Goal: Task Accomplishment & Management: Manage account settings

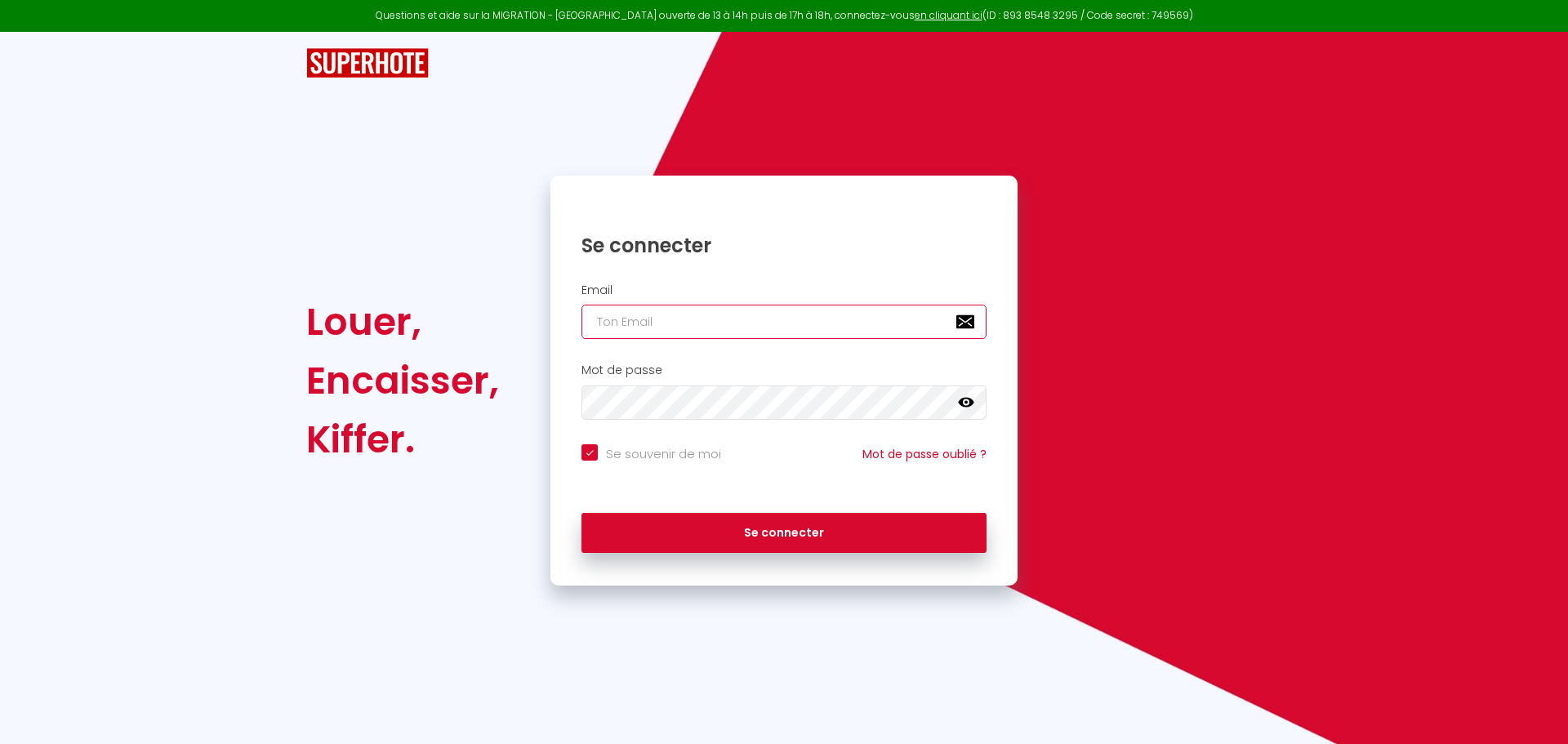
click at [684, 312] on input "email" at bounding box center [784, 322] width 405 height 34
type input "c"
checkbox input "true"
type input "co"
checkbox input "true"
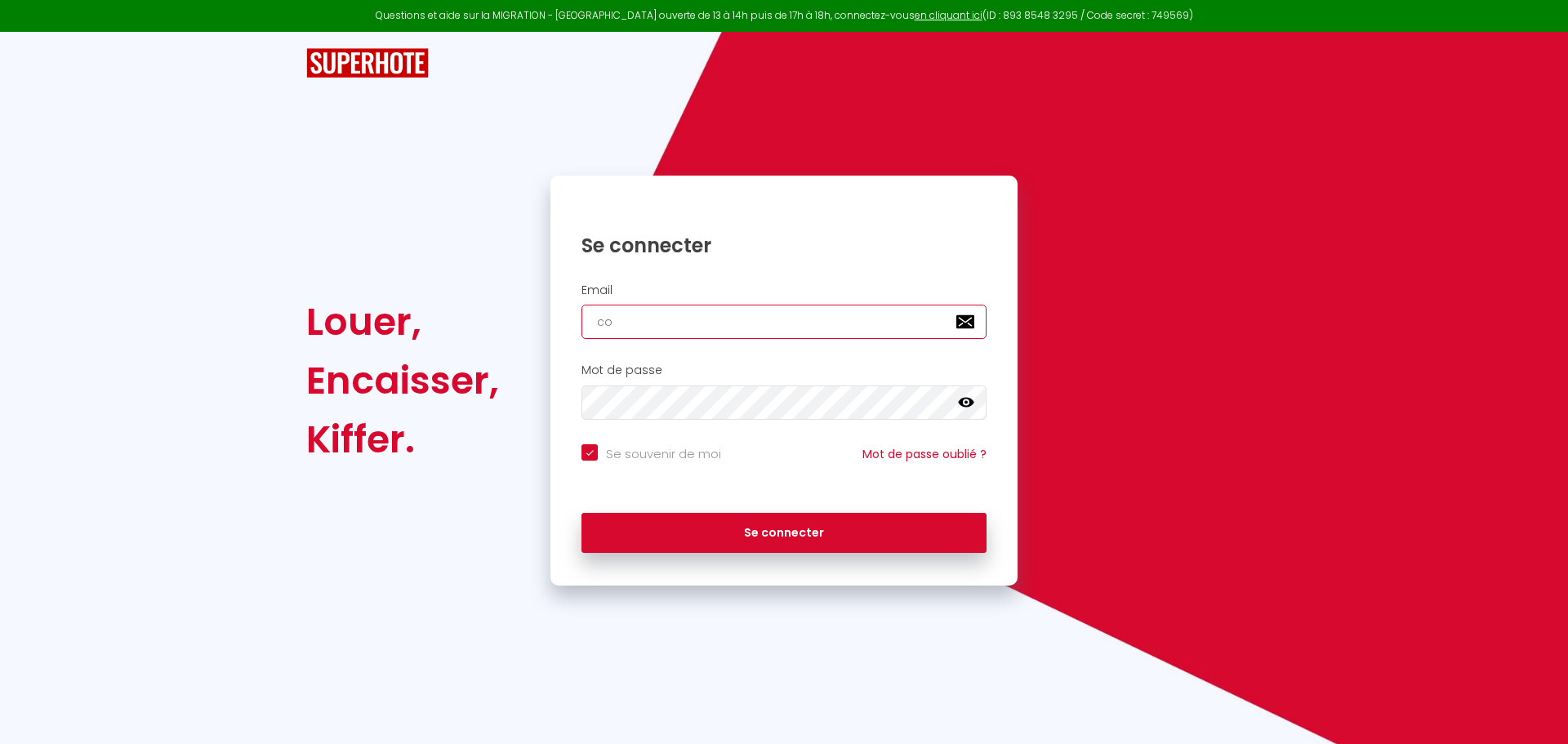
type input "con"
checkbox input "true"
type input "cont"
checkbox input "true"
type input "conta"
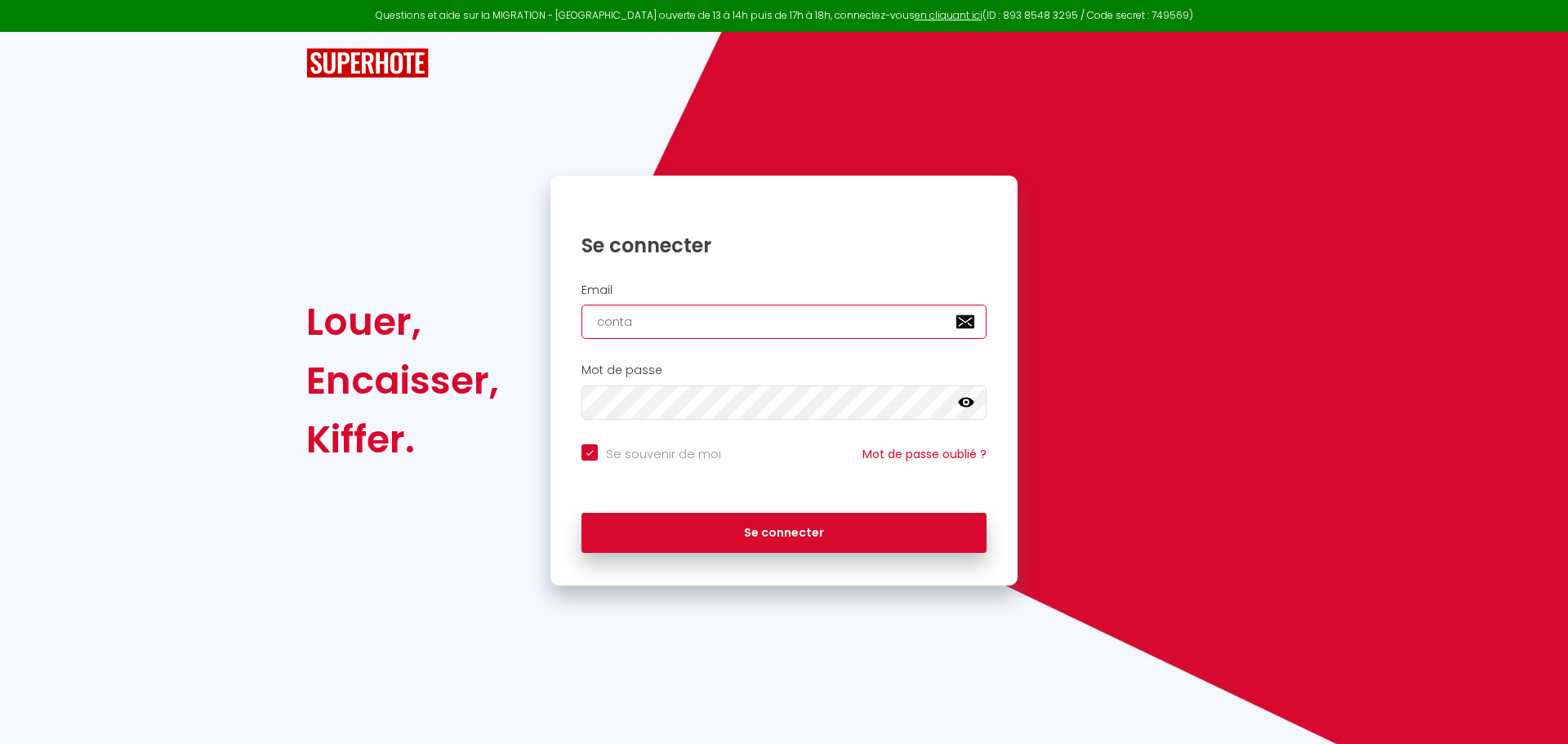
checkbox input "true"
type input "contac"
checkbox input "true"
type input "contact"
checkbox input "true"
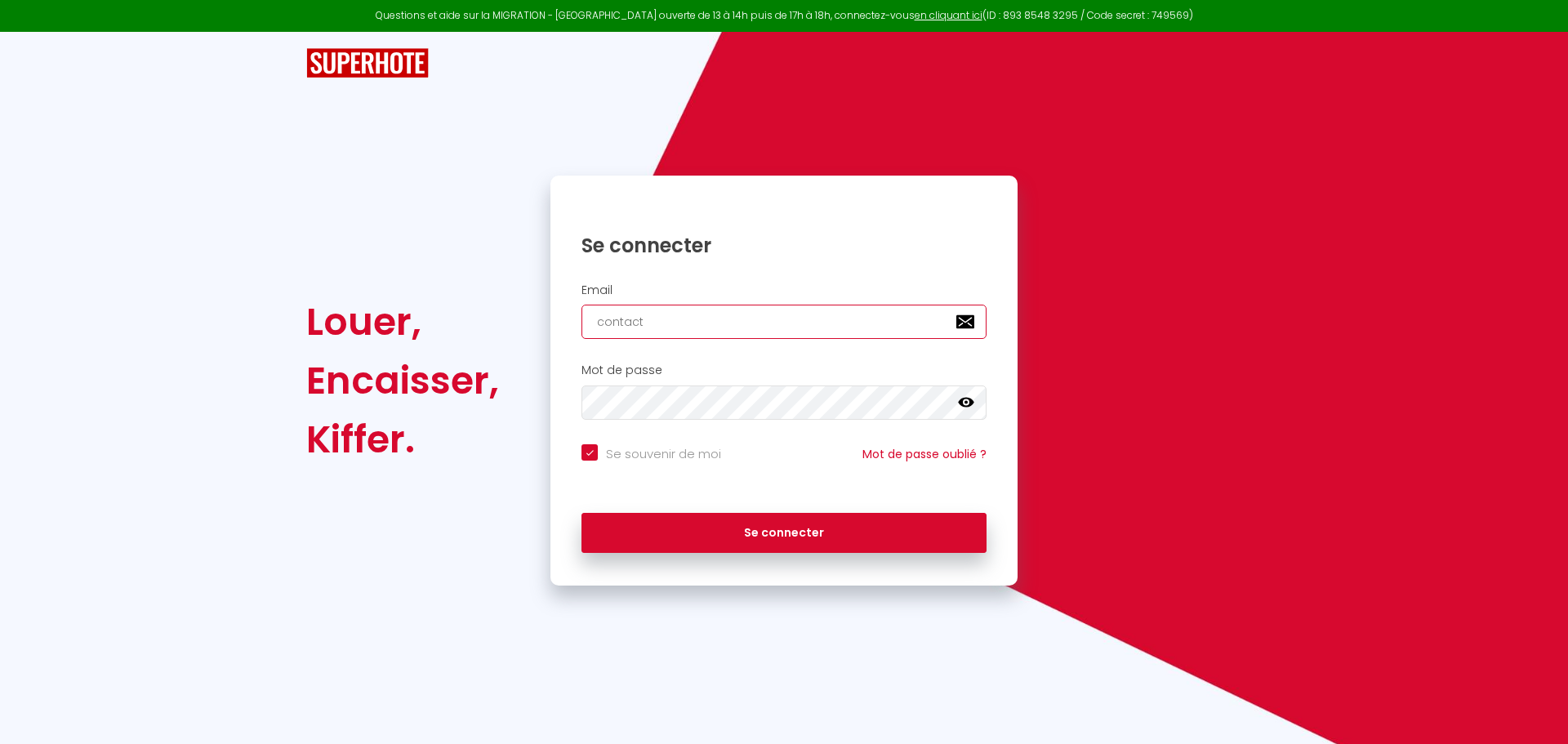
type input "contact@"
checkbox input "true"
type input "contact@c"
checkbox input "true"
type input "contact@co"
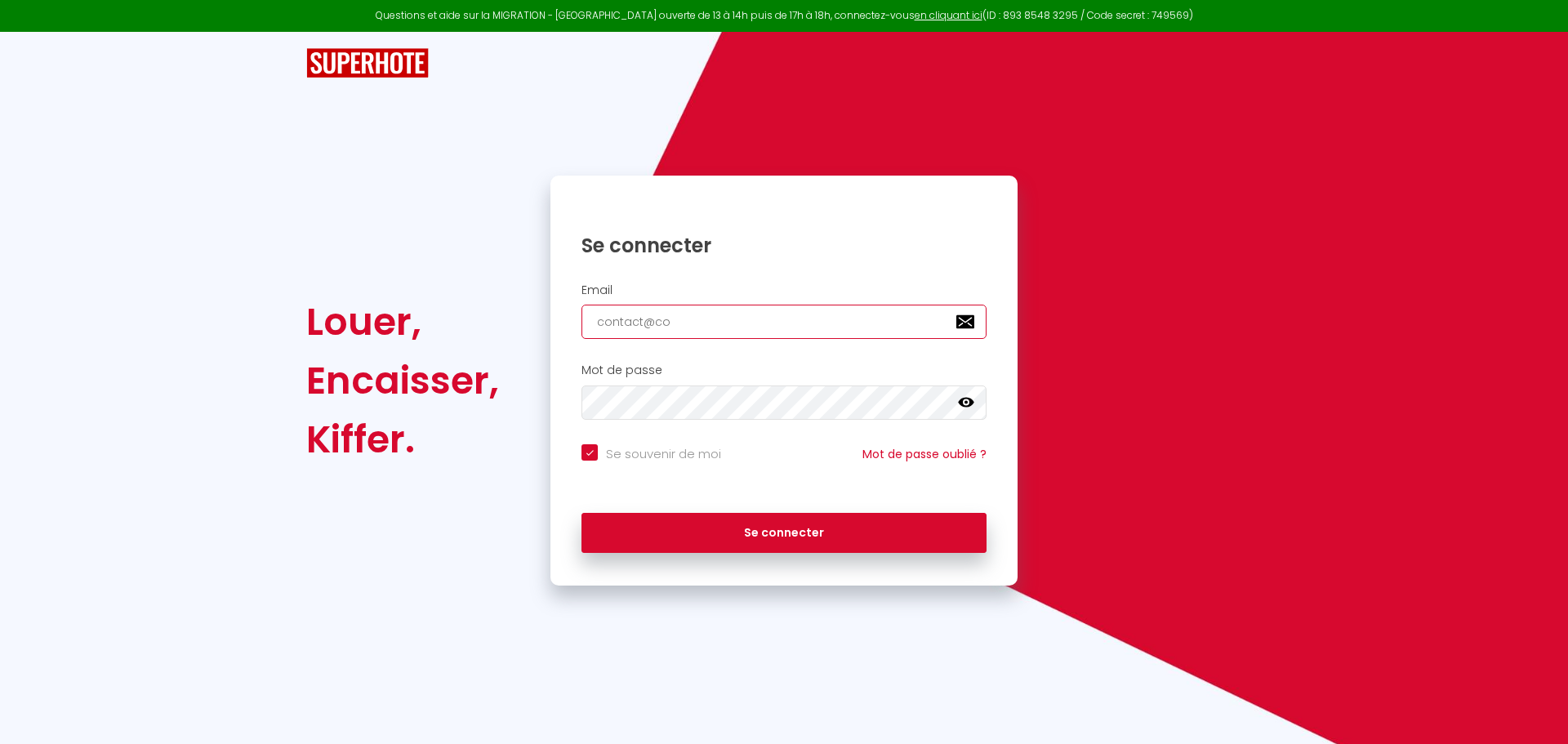
checkbox input "true"
type input "contact@c"
checkbox input "true"
type input "contact@"
checkbox input "true"
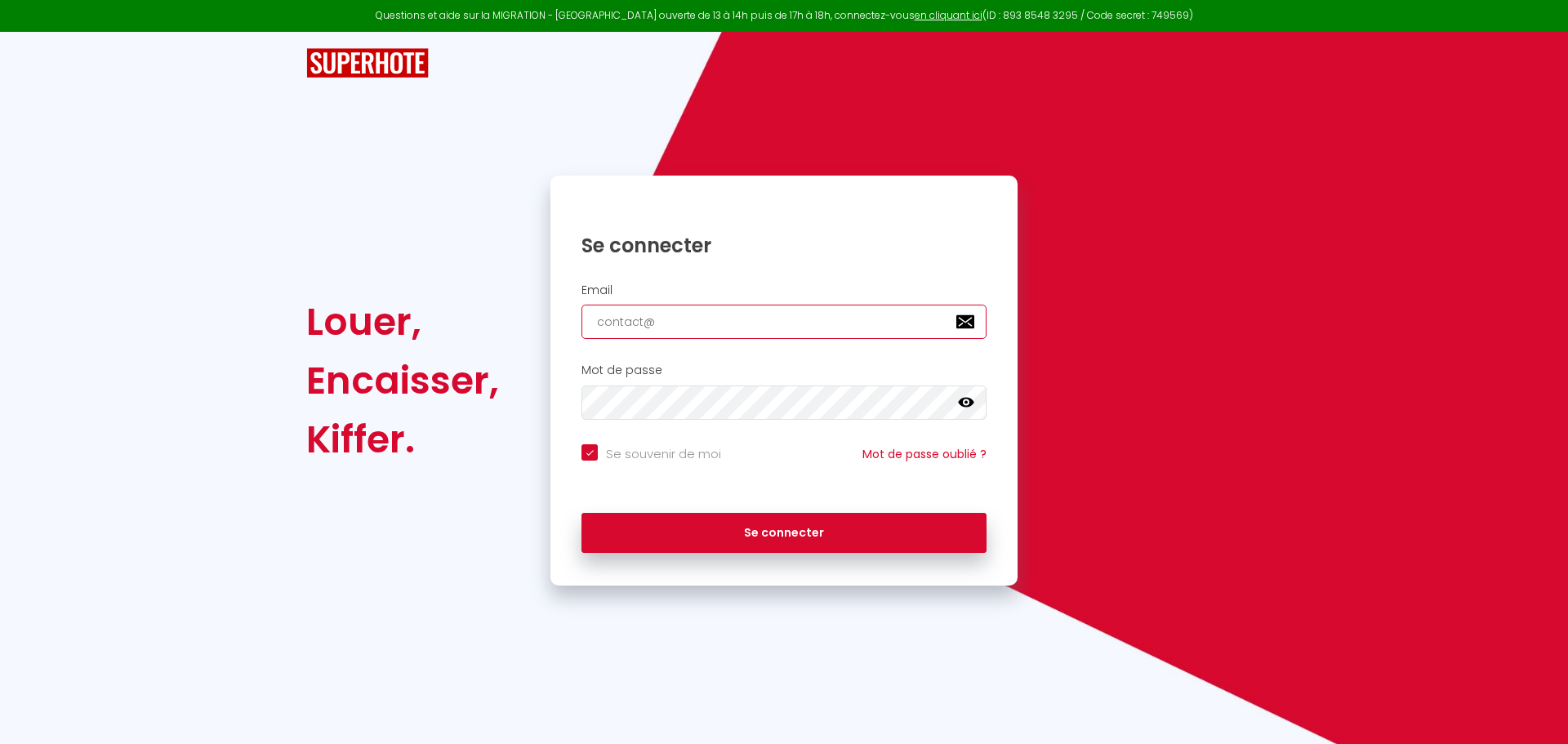
type input "contact@s"
checkbox input "true"
type input "contact@sx"
checkbox input "true"
type input "contact@s"
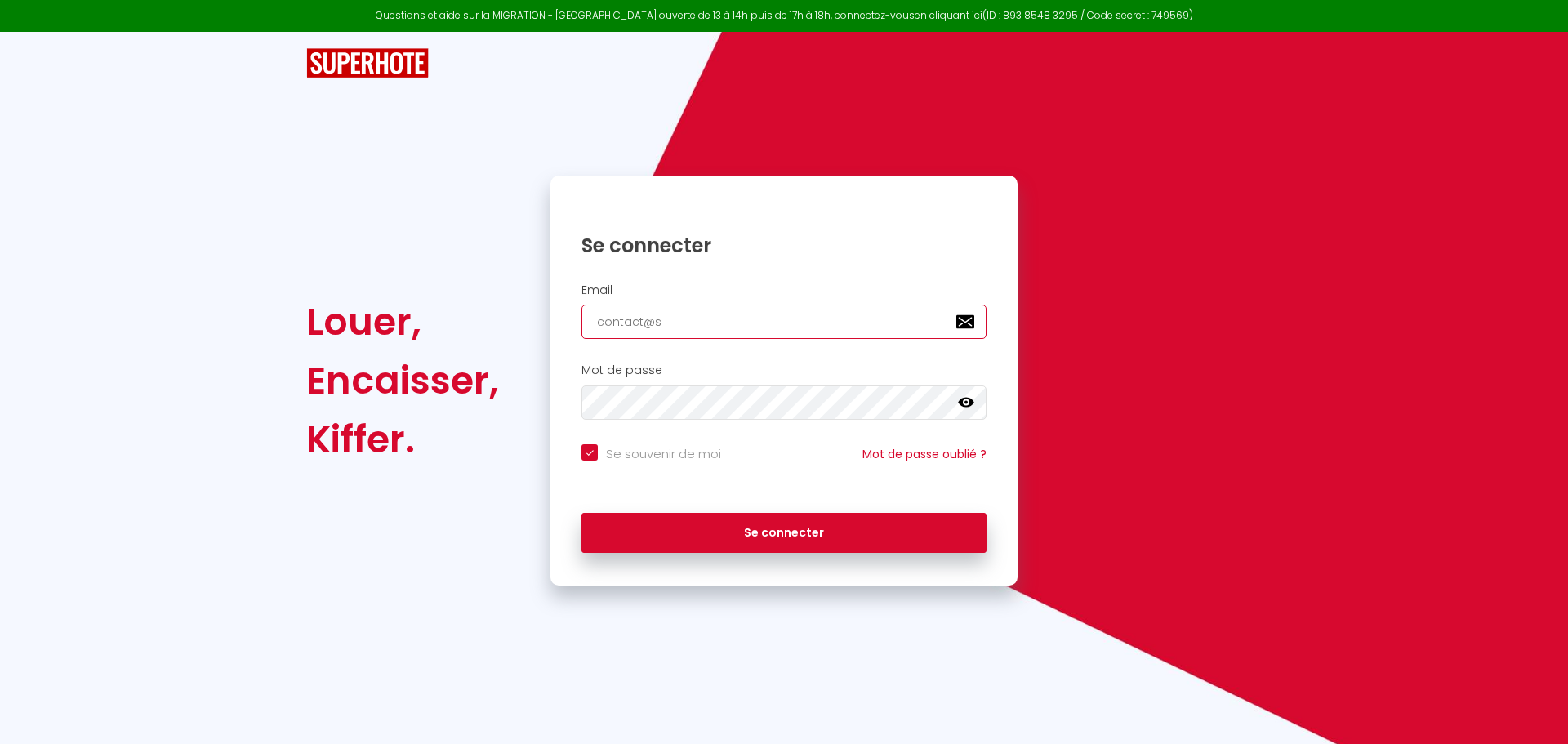
checkbox input "true"
type input "contact@sw"
checkbox input "true"
type input "contact@swe"
checkbox input "true"
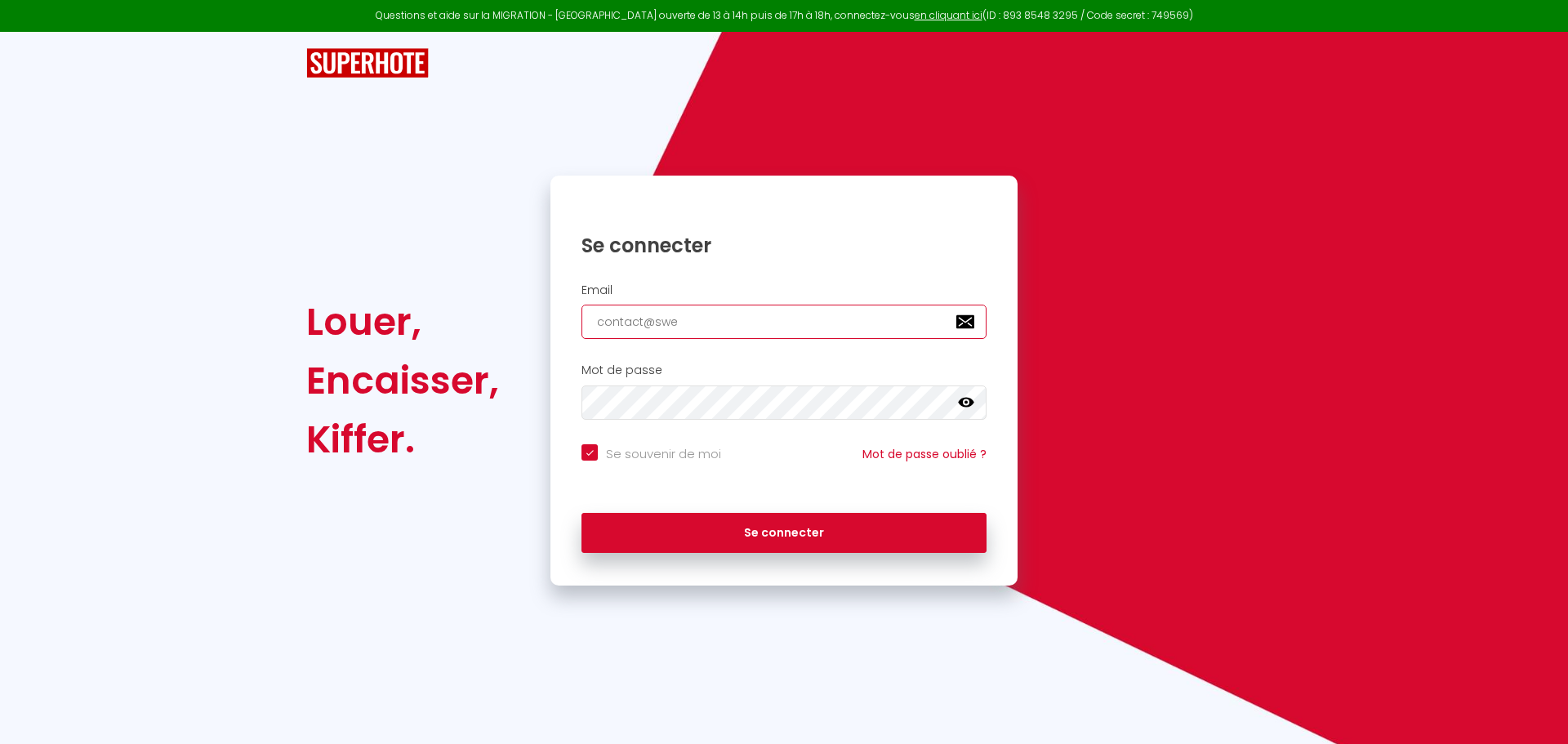
type input "contact@swee"
checkbox input "true"
type input "contact@sweet"
checkbox input "true"
type input "contact@sweeth"
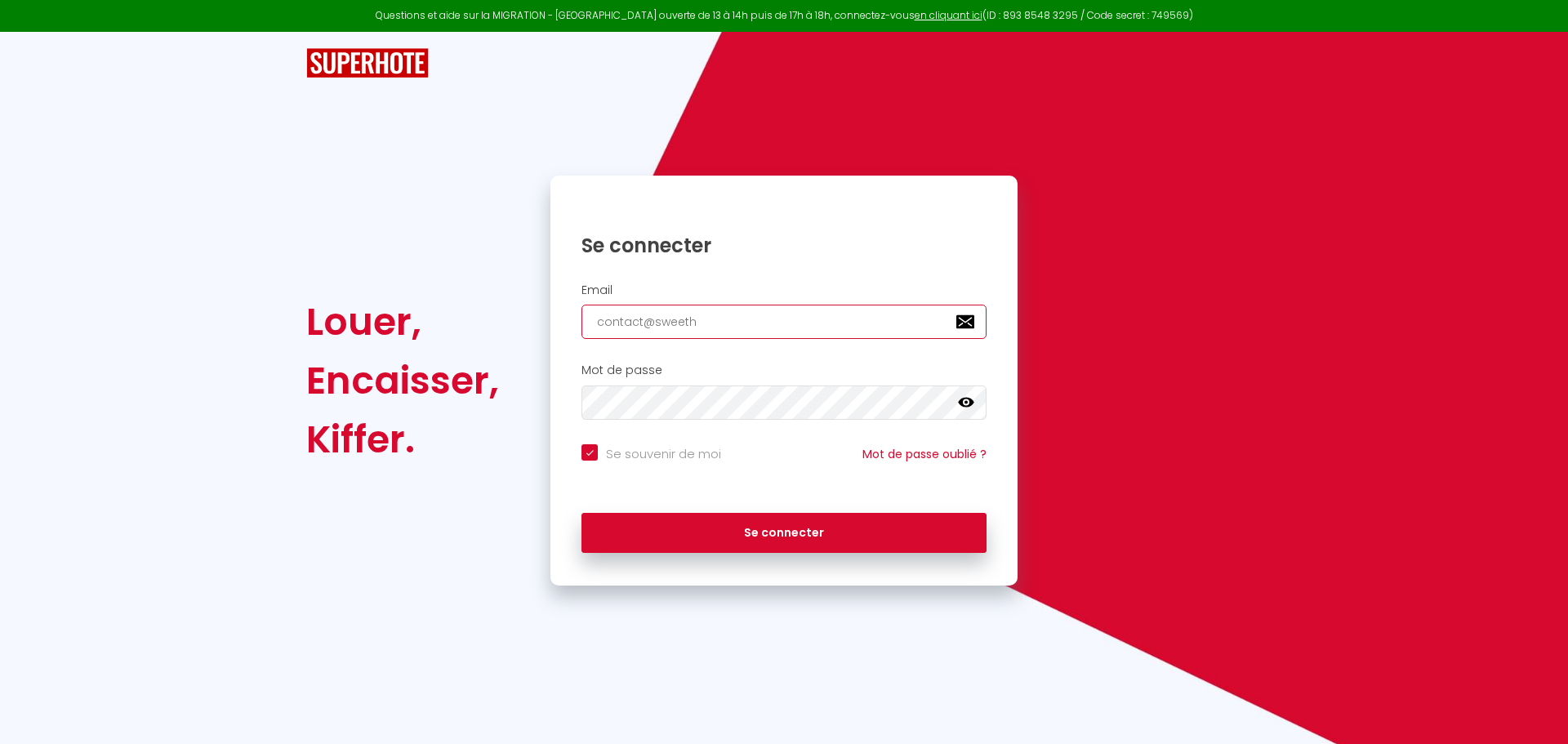
checkbox input "true"
type input "contact@sweetho"
checkbox input "true"
type input "contact@sweethoe"
checkbox input "true"
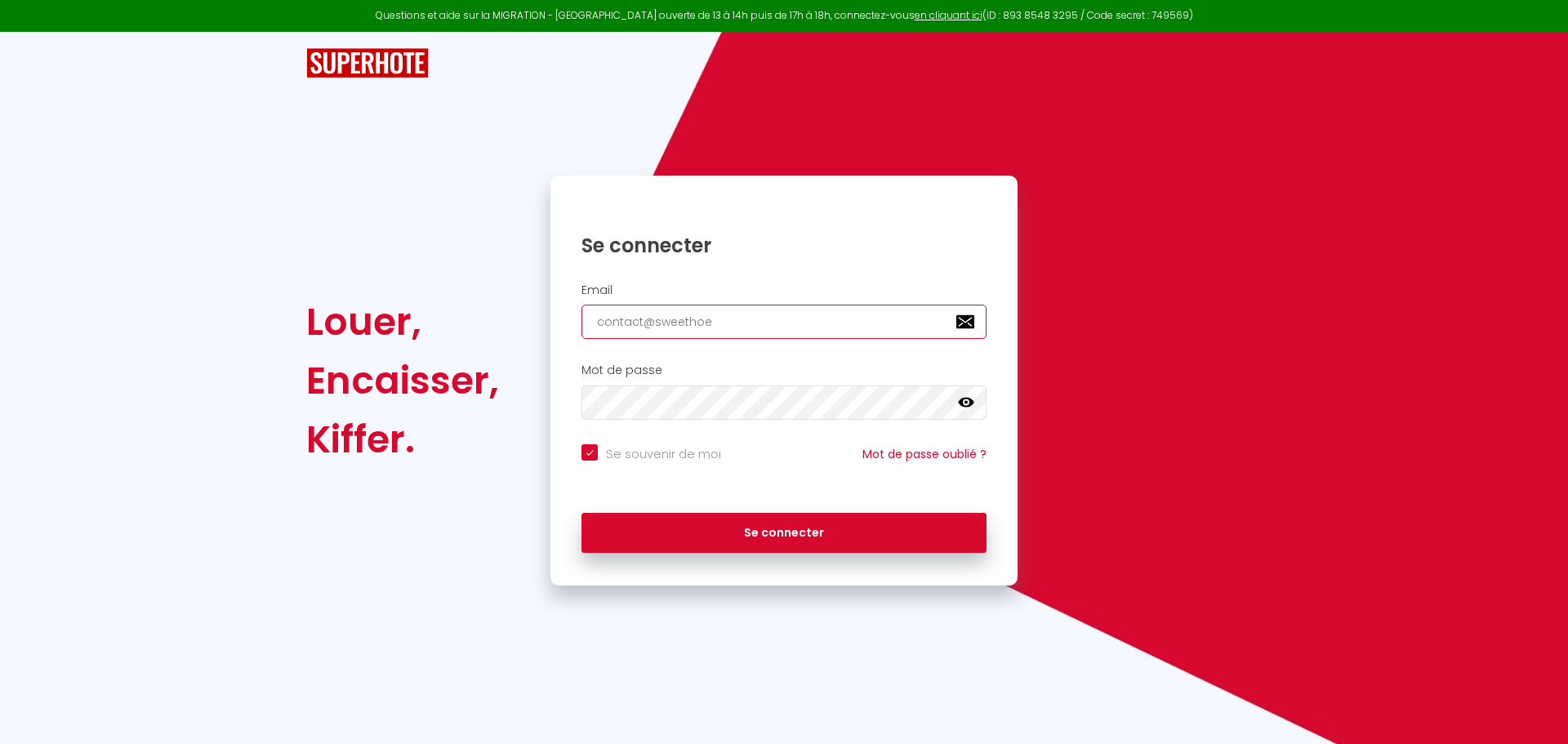
type input "contact@sweethoem"
checkbox input "true"
type input "contact@sweethoema"
checkbox input "true"
type input "contact@sweethoemad"
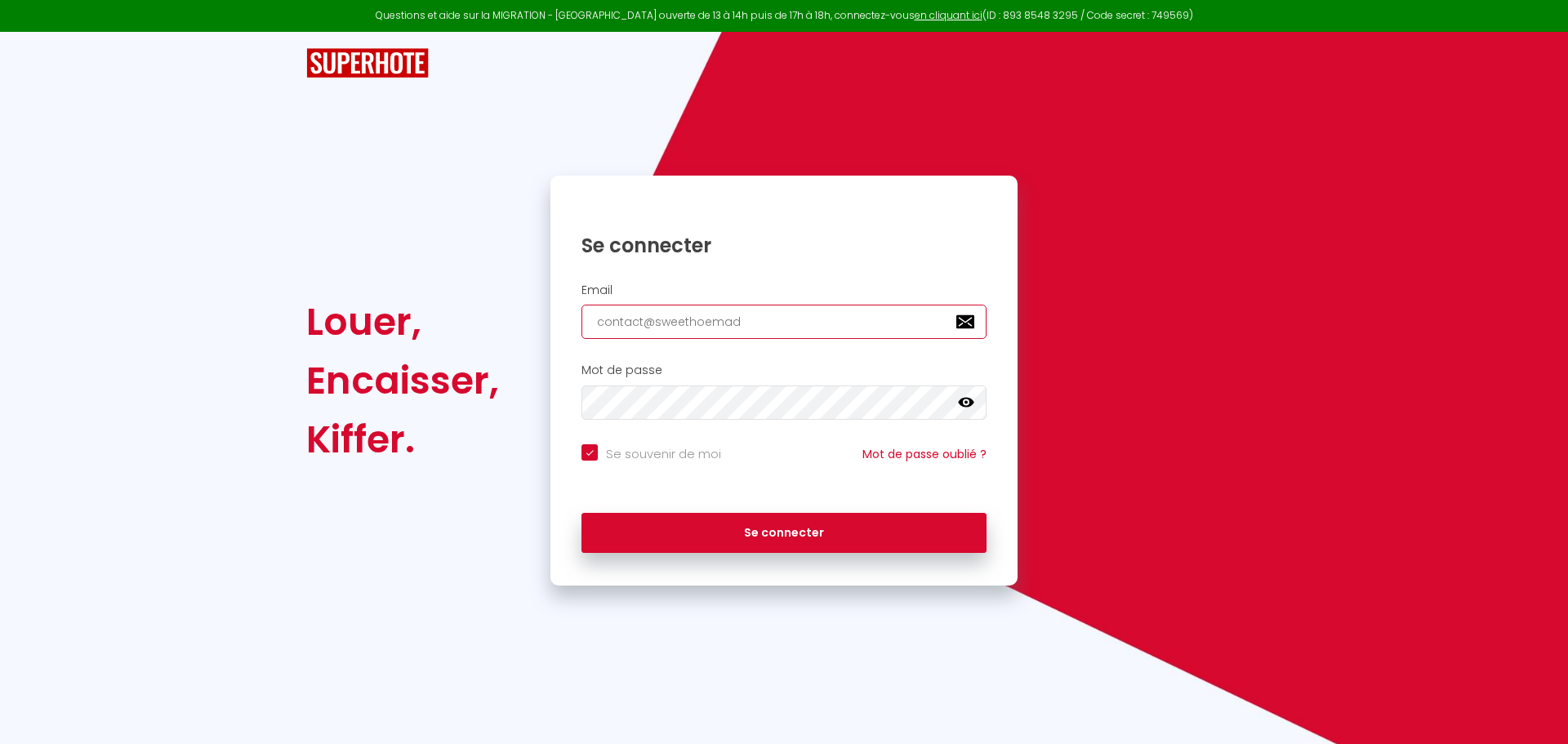
checkbox input "true"
type input "contact@sweethoema"
checkbox input "true"
type input "contact@sweethoeman"
checkbox input "true"
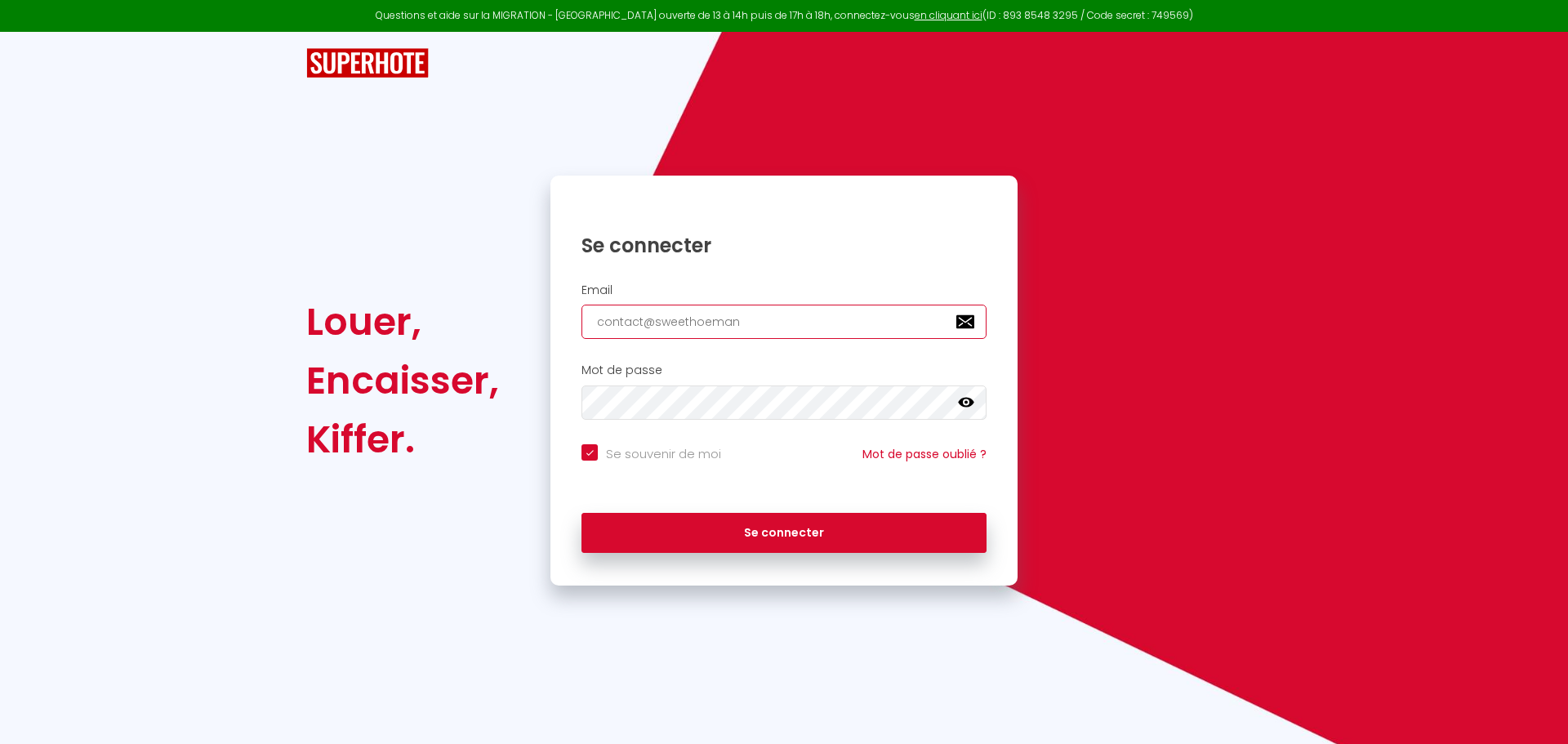
type input "contact@sweethoema"
checkbox input "true"
type input "contact@sweethoem"
checkbox input "true"
type input "contact@sweethoe"
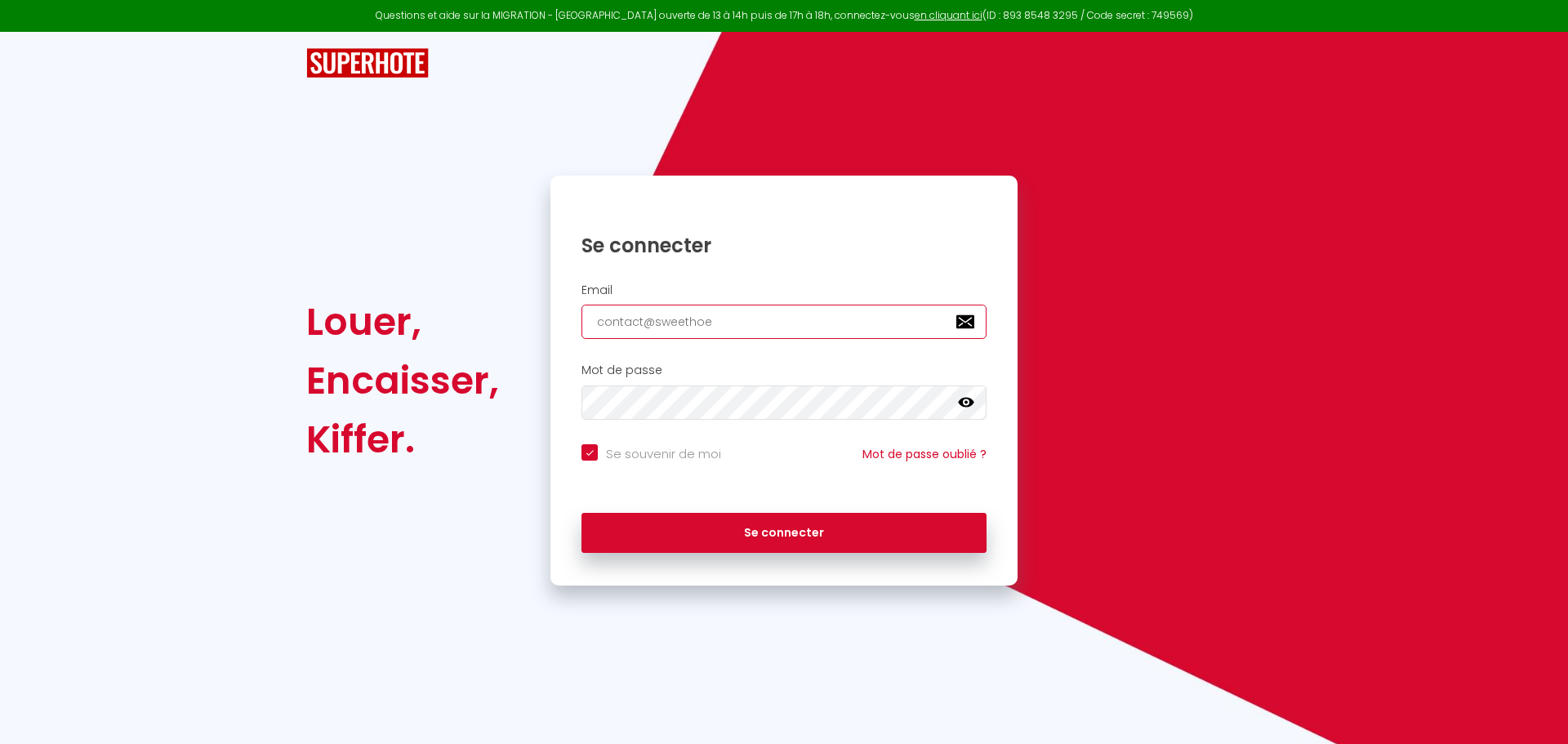
checkbox input "true"
type input "contact@sweetho"
checkbox input "true"
type input "contact@sweethom"
checkbox input "true"
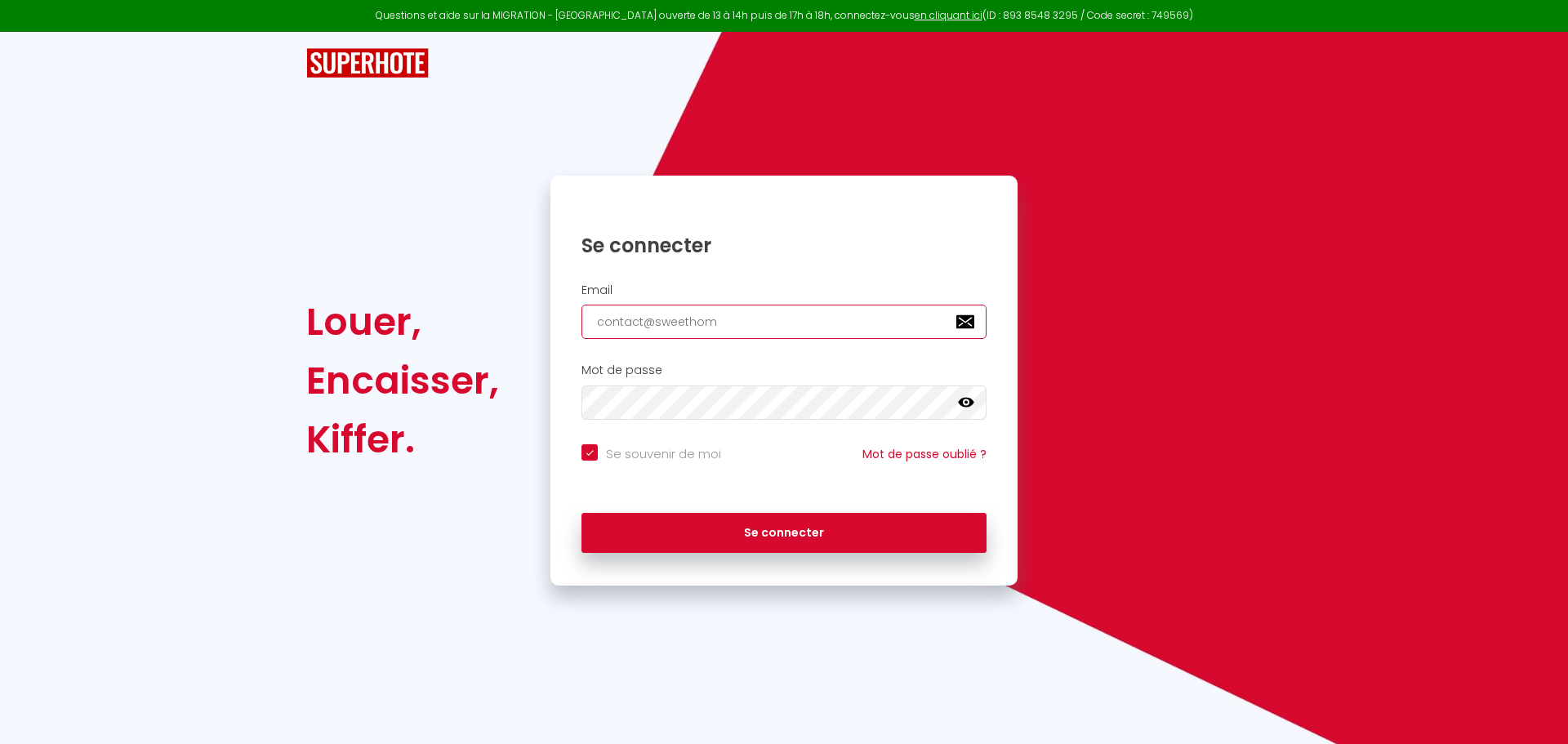
type input "contact@sweethome"
checkbox input "true"
type input "contact@sweethomee"
checkbox input "true"
type input "contact@sweethome"
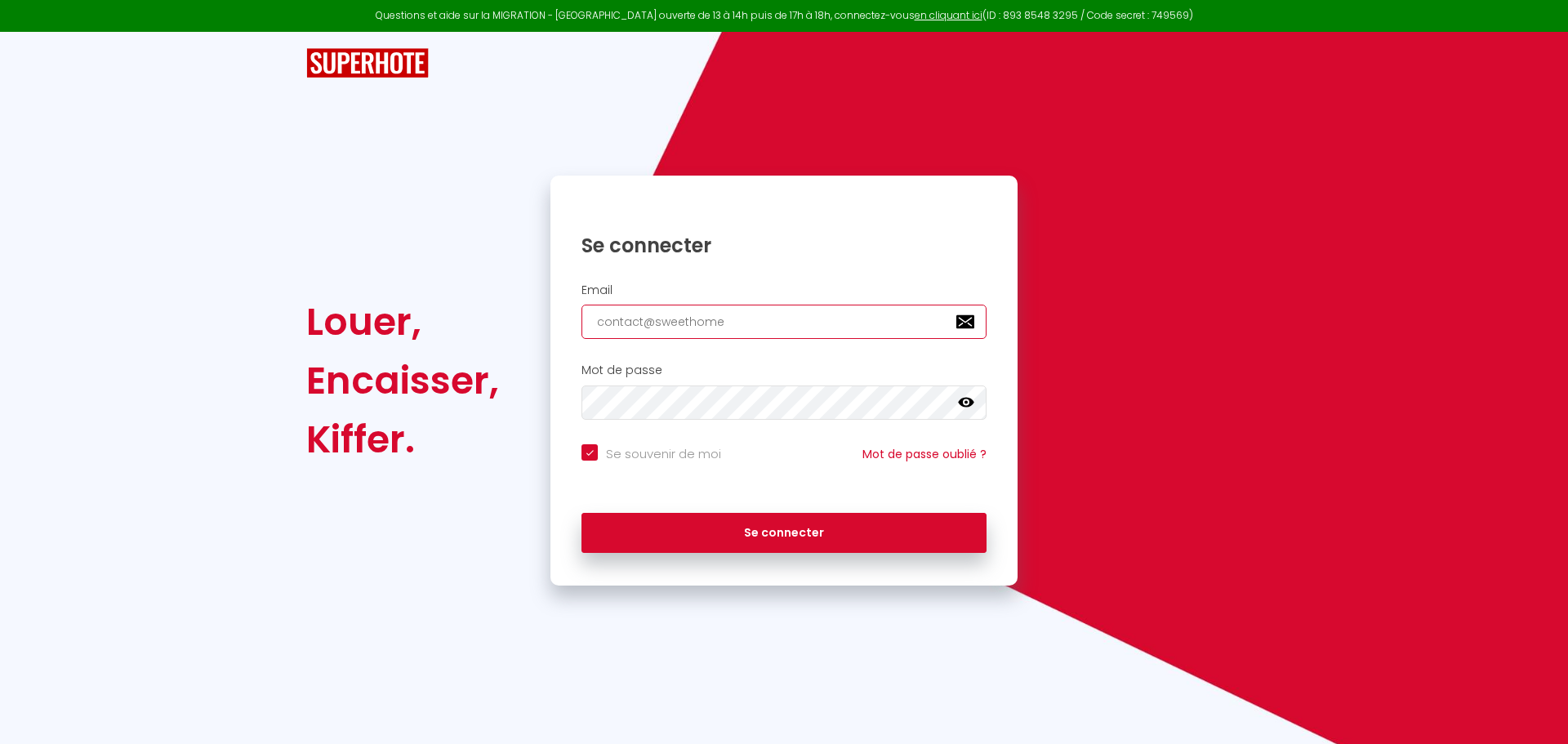
checkbox input "true"
type input "contact@sweethomea"
checkbox input "true"
type input "contact@sweethomean"
checkbox input "true"
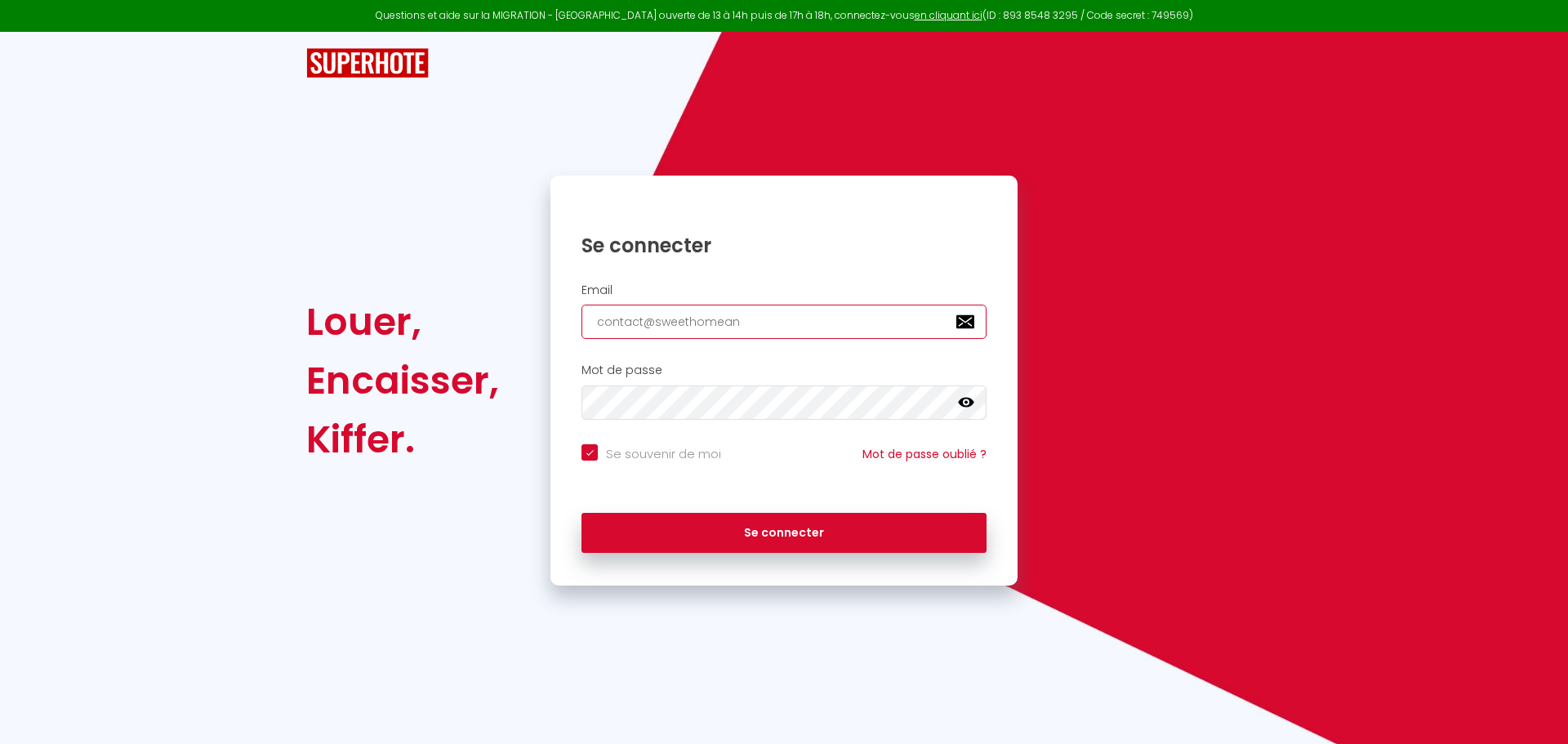
type input "contact@sweethomeand"
checkbox input "true"
type input "contact@sweethomeandc"
checkbox input "true"
type input "contact@sweethomeandco"
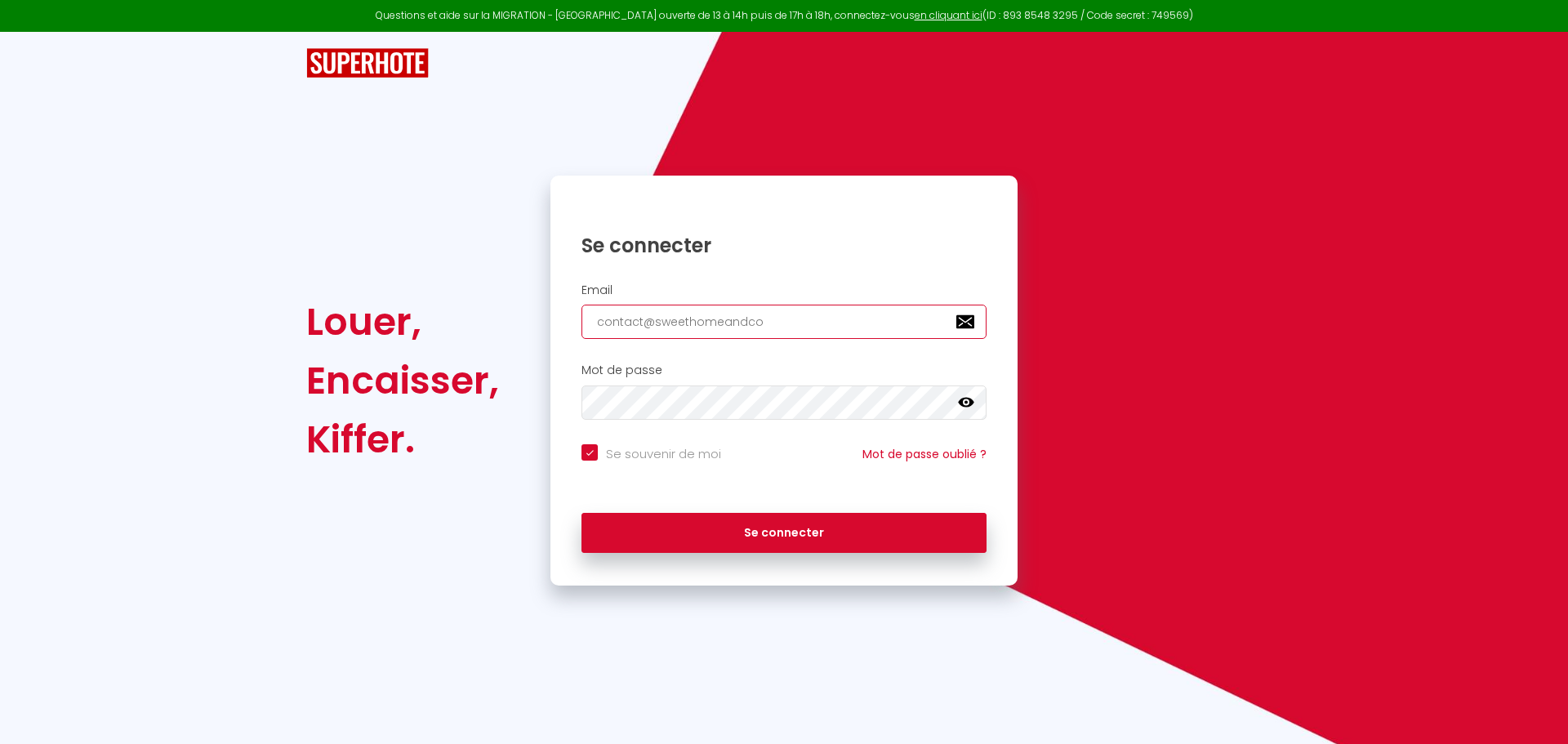
checkbox input "true"
type input "contact@sweethomeandco."
checkbox input "true"
type input "contact@sweethomeandco.f"
checkbox input "true"
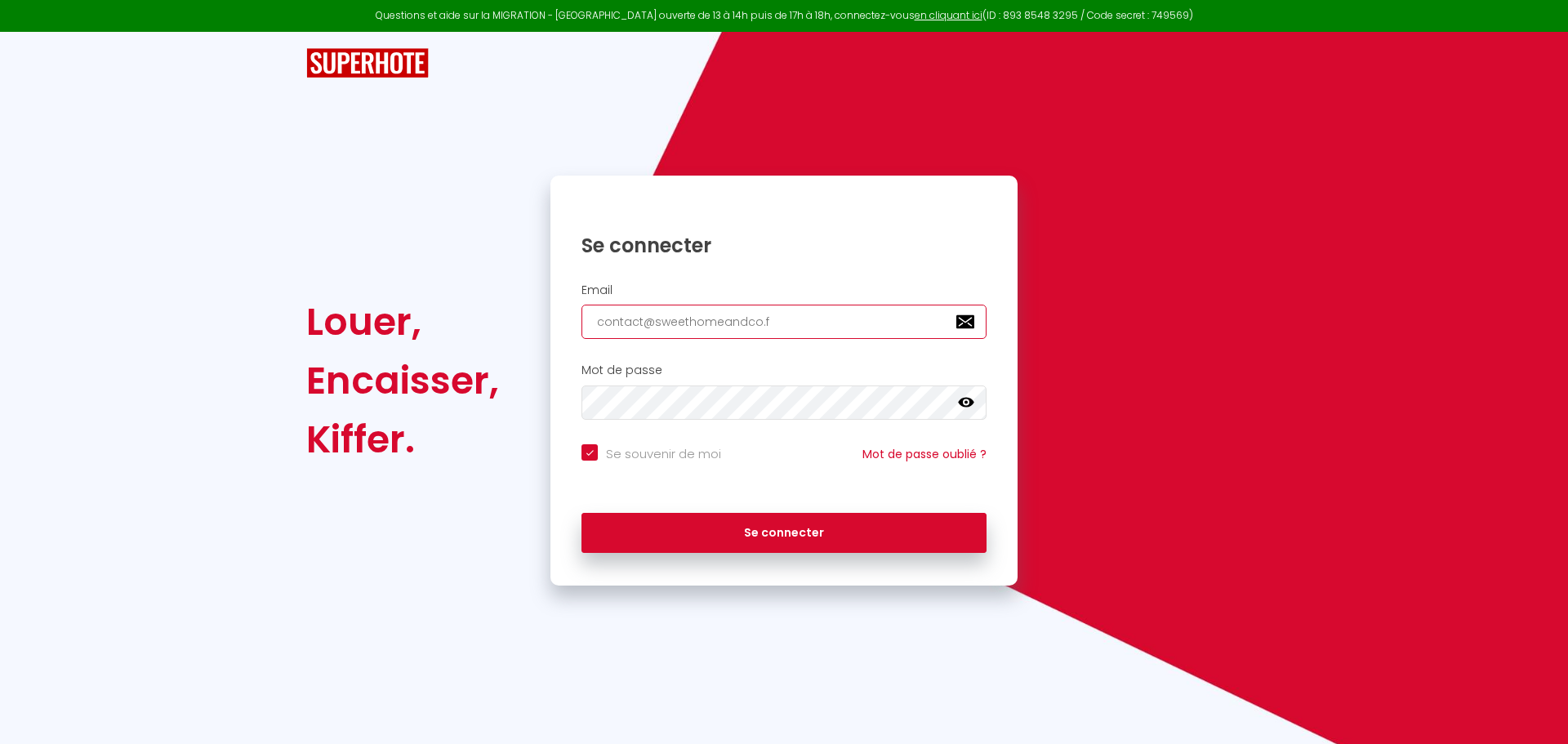
type input "[EMAIL_ADDRESS][DOMAIN_NAME]"
checkbox input "true"
type input "[EMAIL_ADDRESS][DOMAIN_NAME]"
click at [964, 406] on icon at bounding box center [966, 403] width 16 height 10
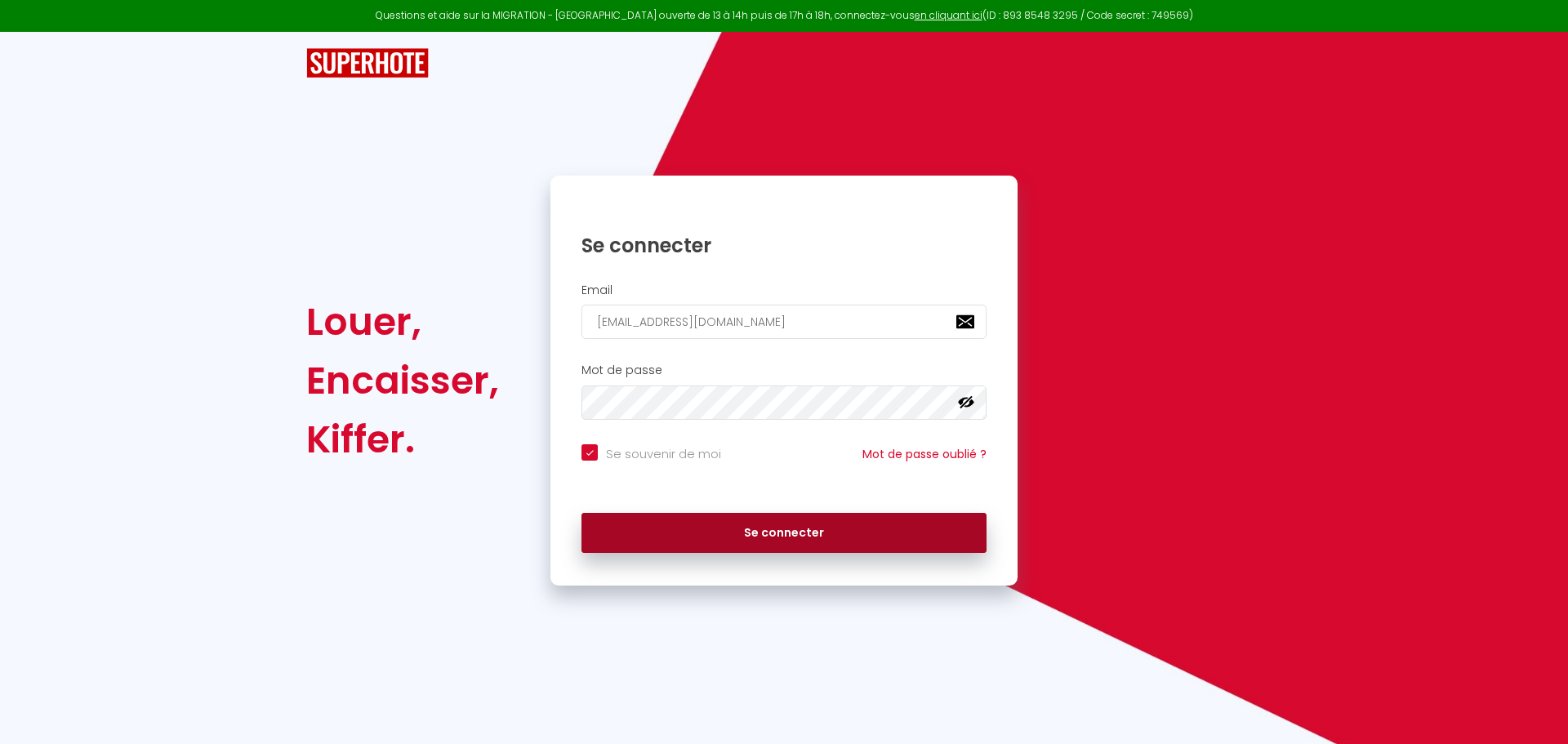
click at [804, 545] on button "Se connecter" at bounding box center [784, 533] width 405 height 41
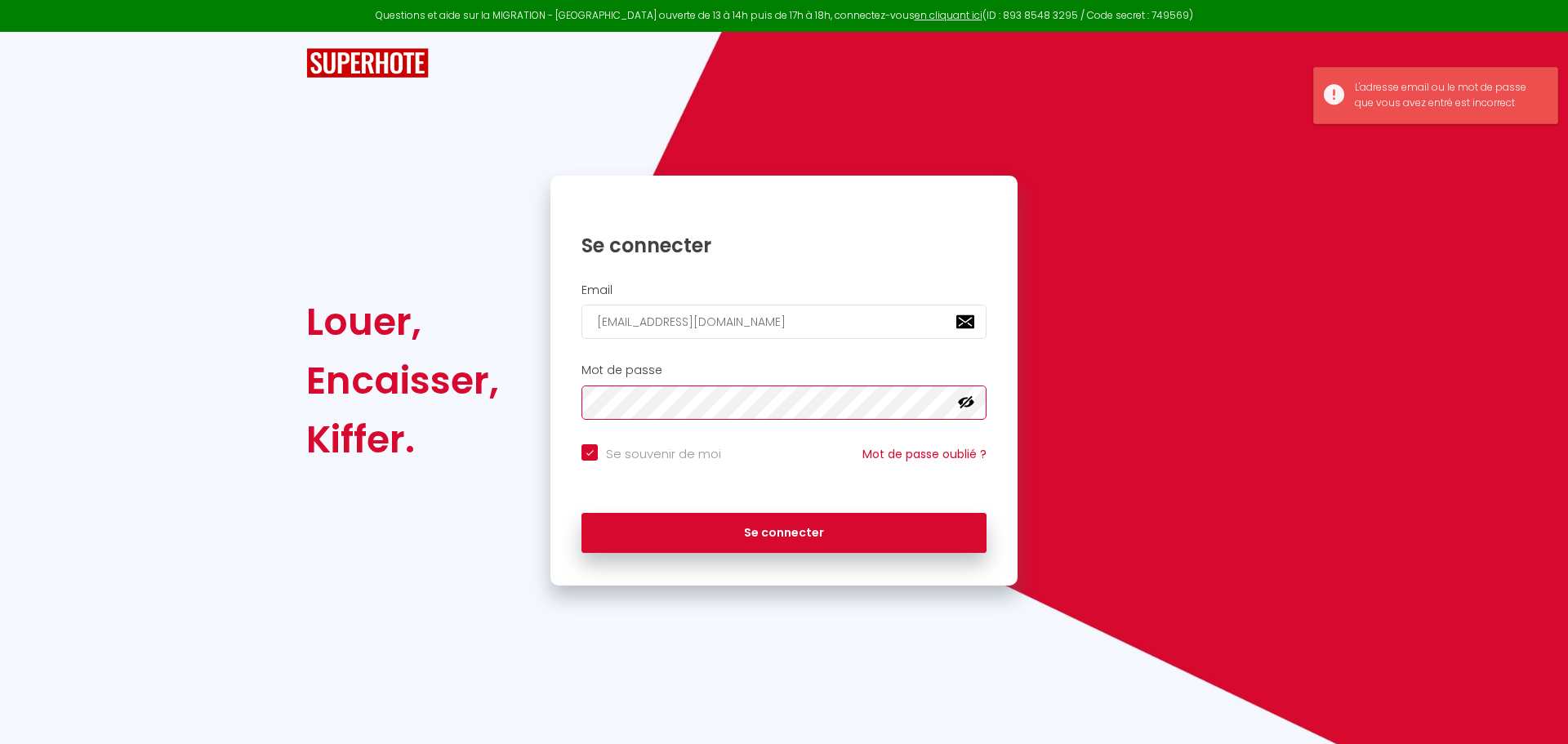
click at [581, 513] on button "Se connecter" at bounding box center [784, 533] width 405 height 41
checkbox input "true"
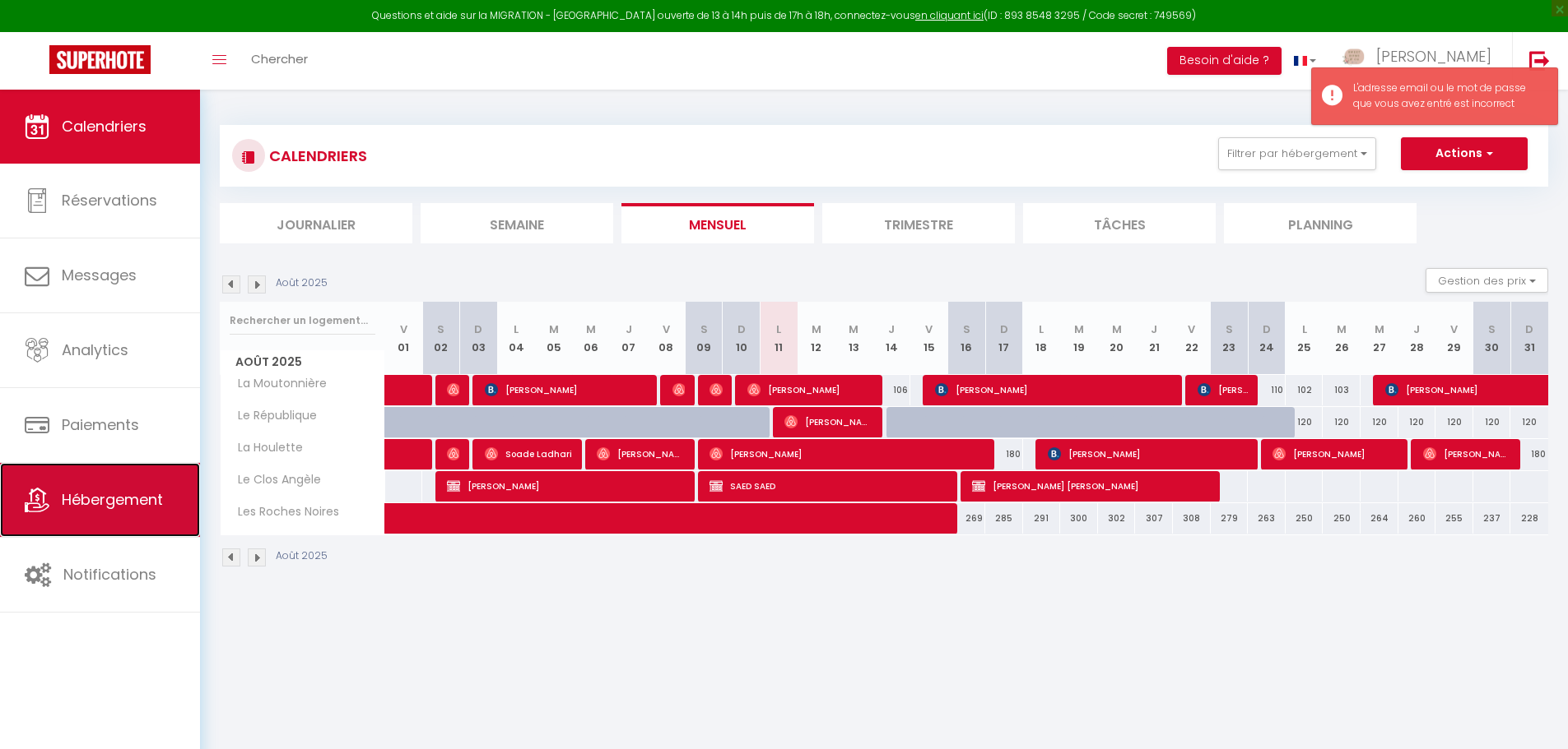
click at [85, 514] on link "Hébergement" at bounding box center [100, 500] width 200 height 74
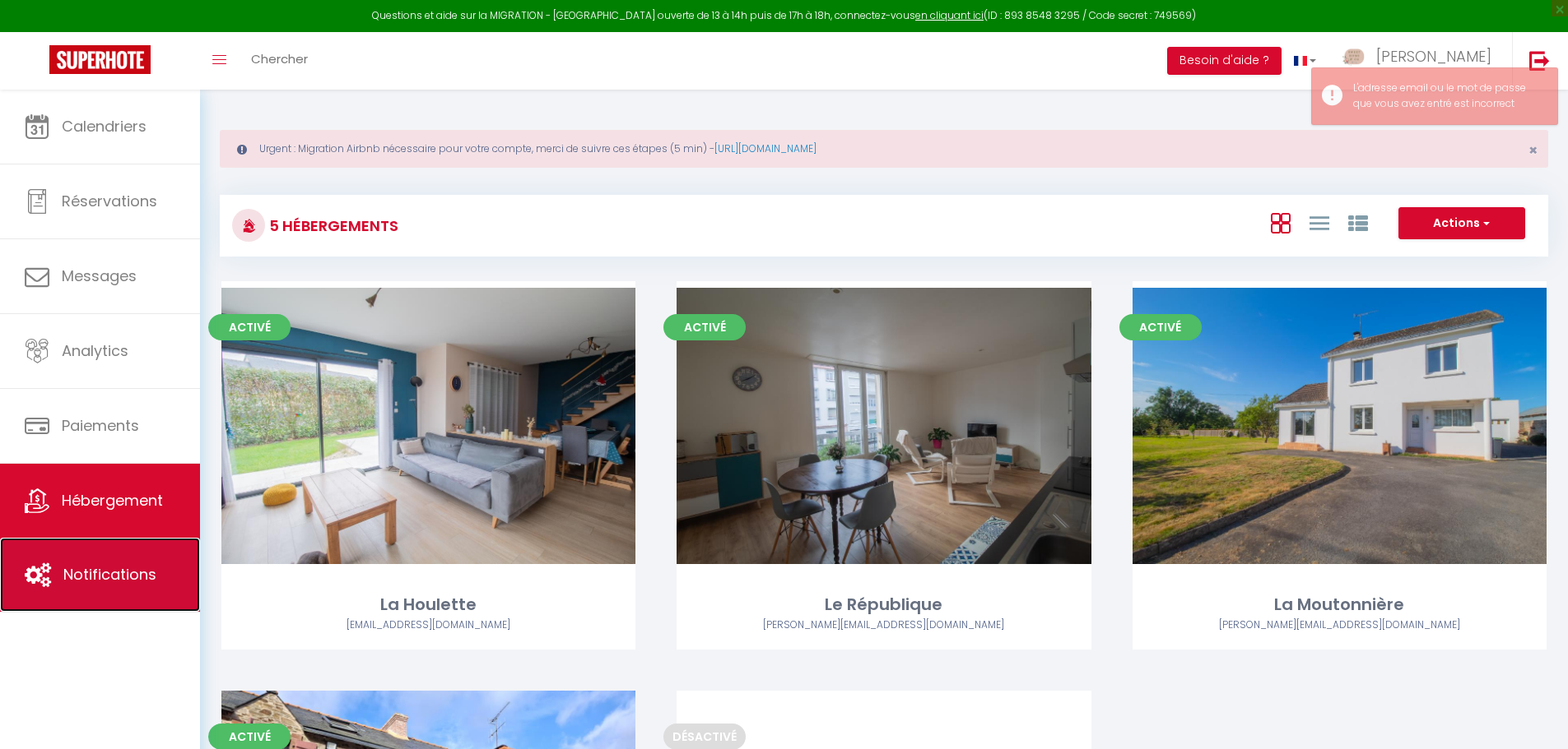
click at [92, 570] on span "Notifications" at bounding box center [109, 574] width 93 height 20
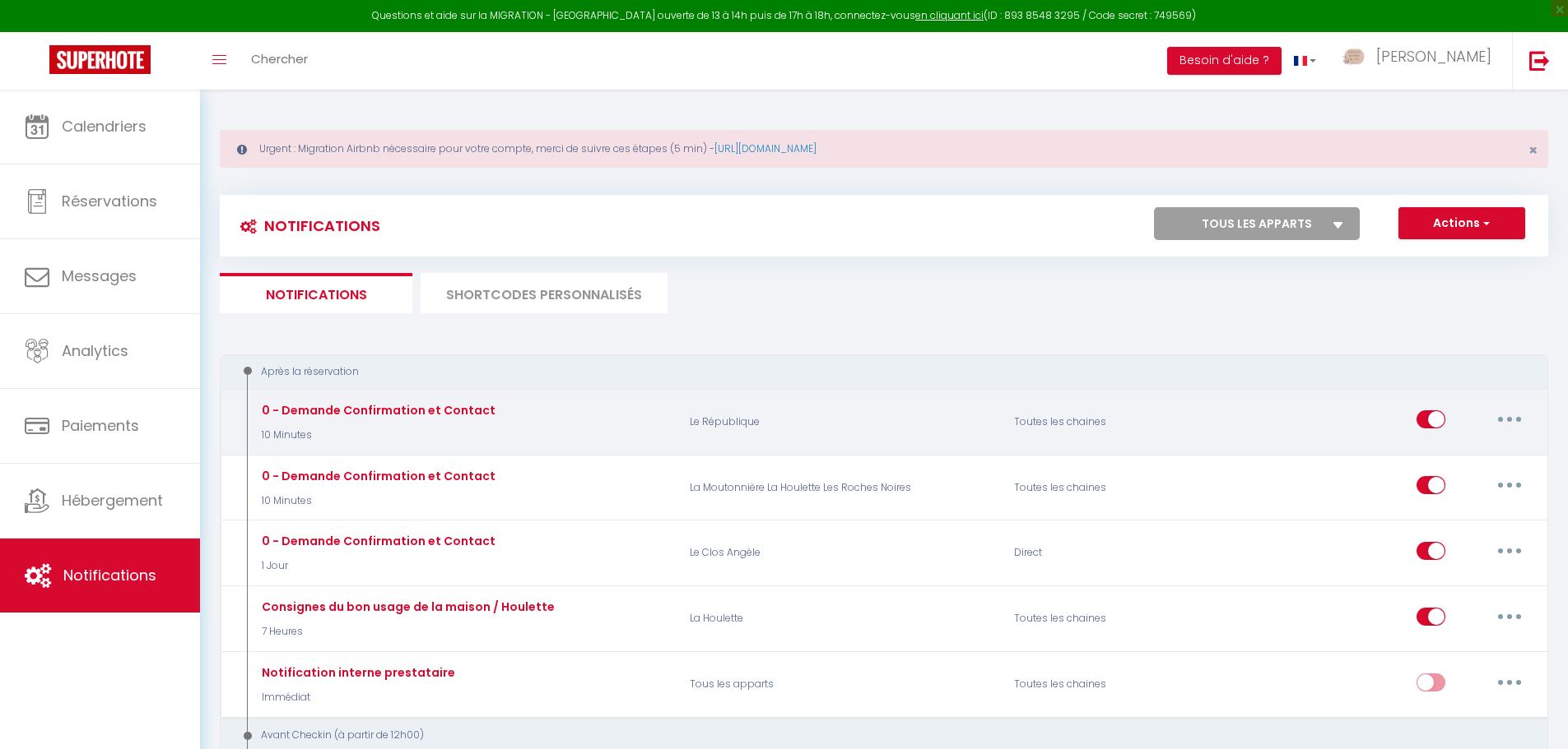
click at [1507, 419] on icon "button" at bounding box center [1509, 420] width 5 height 5
click at [1484, 449] on link "Editer" at bounding box center [1466, 457] width 122 height 28
type input "0 - Demande Confirmation et Contact"
select select "10 Minutes"
select select "if_booking_is_paid"
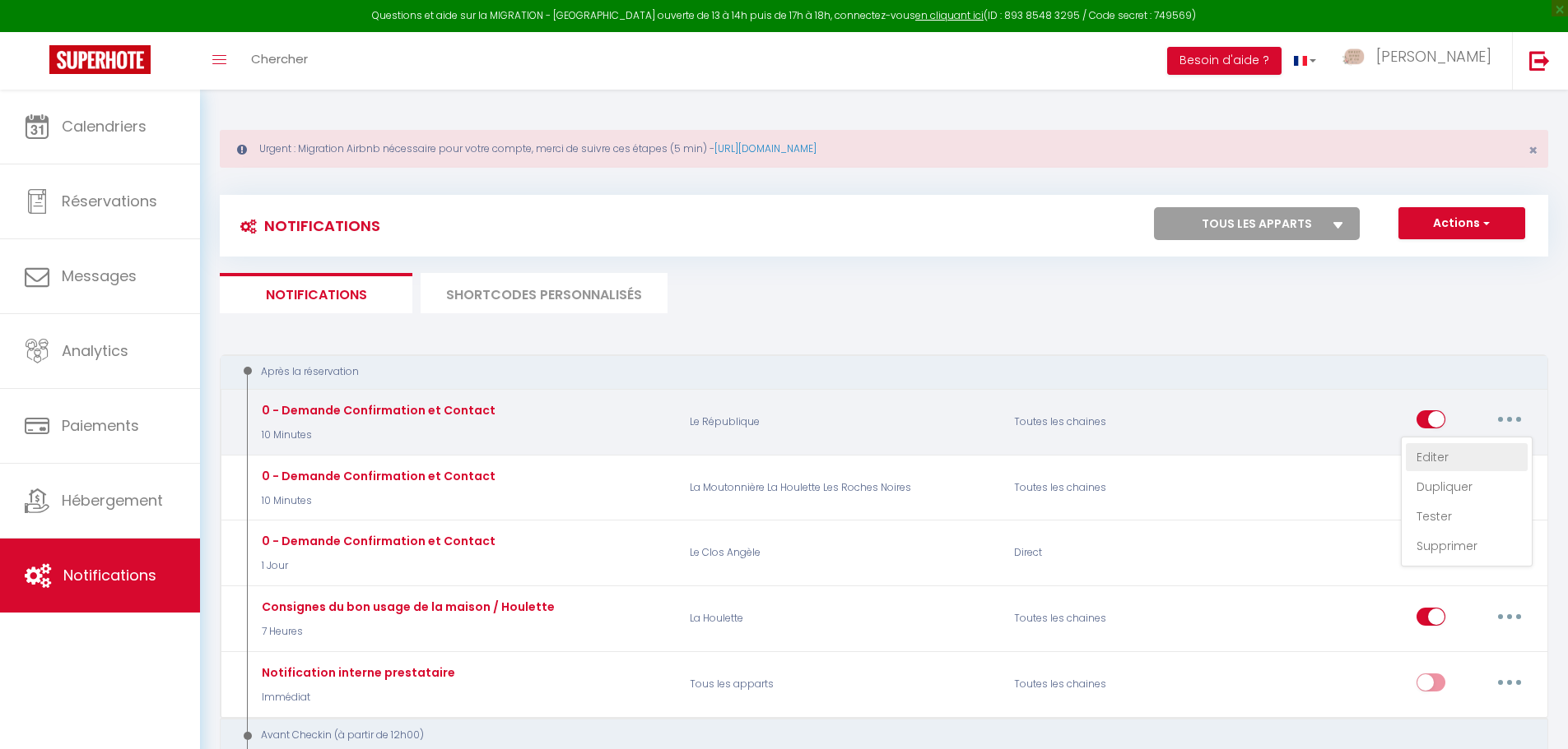
checkbox input "true"
checkbox input "false"
radio input "true"
type input "Merci de confirmer votre réservation - [BOOKING:ID] - [GUEST:FIRST_NAME] [GUEST…"
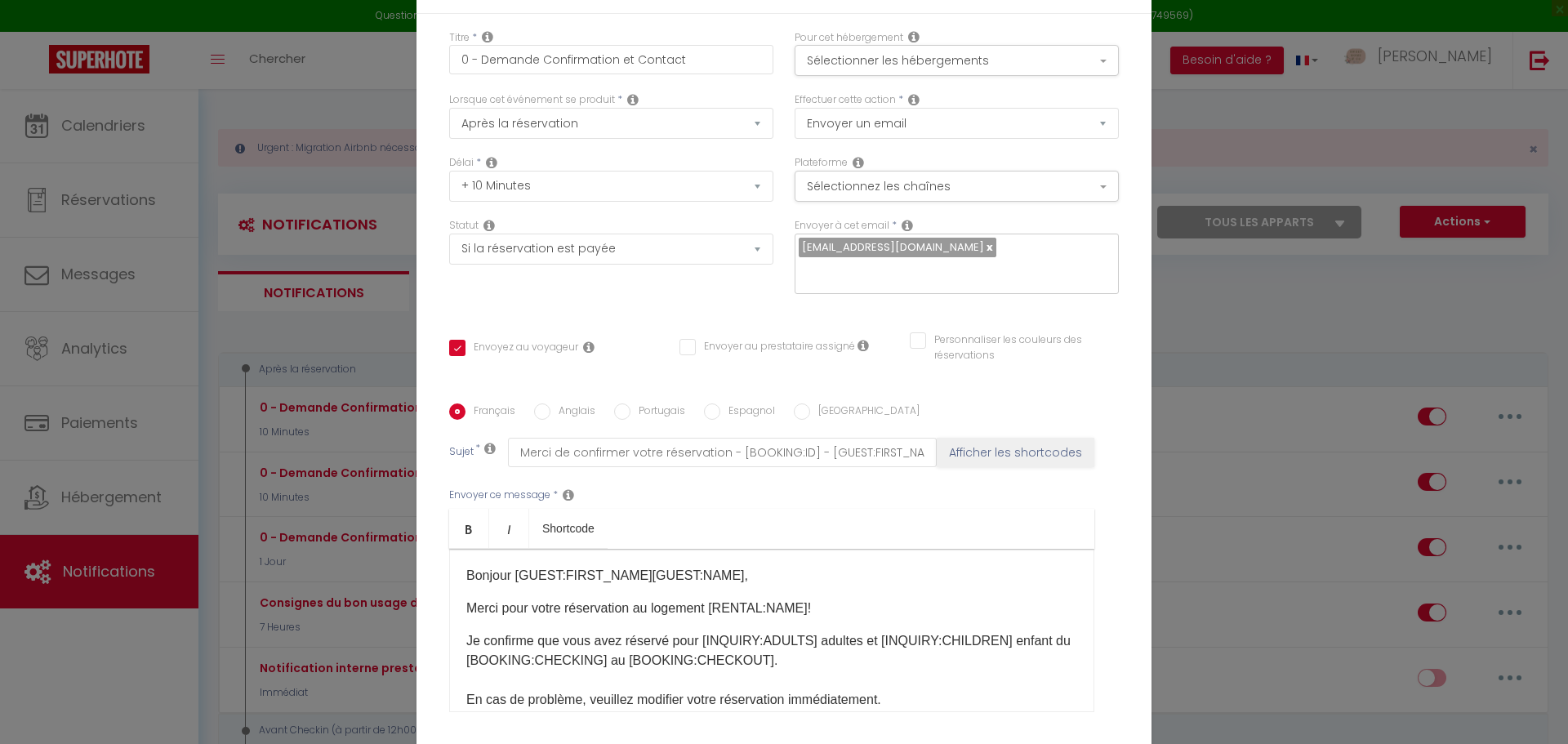
click at [1108, 604] on div "Envoyer ce message * Bold Italic Shortcode Rich text editor Bonjour [GUEST:FIRS…" at bounding box center [784, 599] width 670 height 265
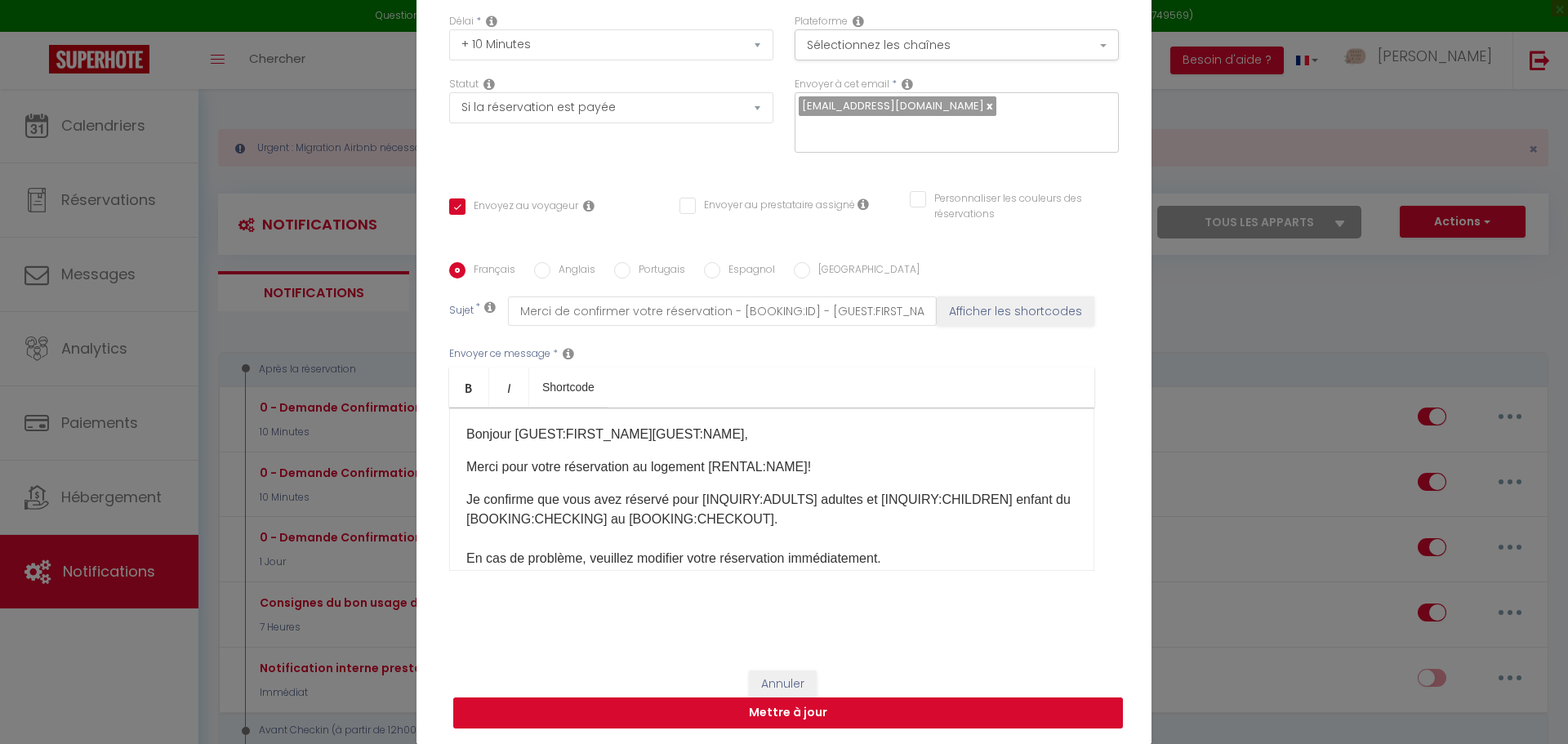
click at [827, 719] on button "Mettre à jour" at bounding box center [788, 713] width 670 height 31
checkbox input "true"
checkbox input "false"
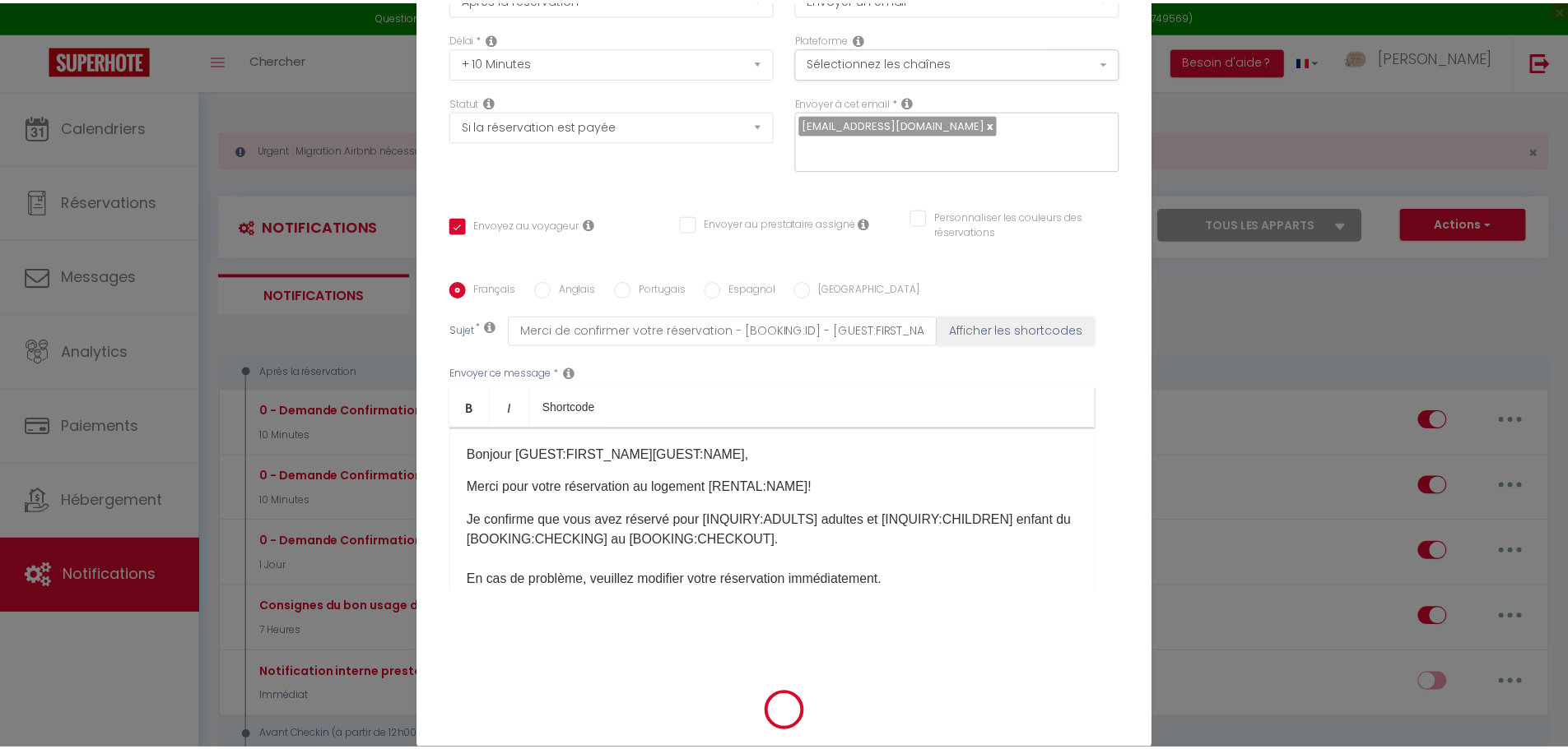
scroll to position [134, 0]
